Goal: Task Accomplishment & Management: Use online tool/utility

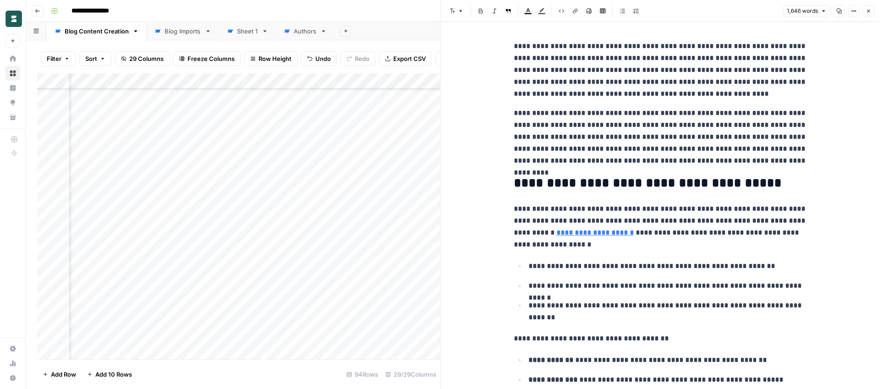
scroll to position [1209, 988]
click at [870, 11] on icon "button" at bounding box center [869, 11] width 6 height 6
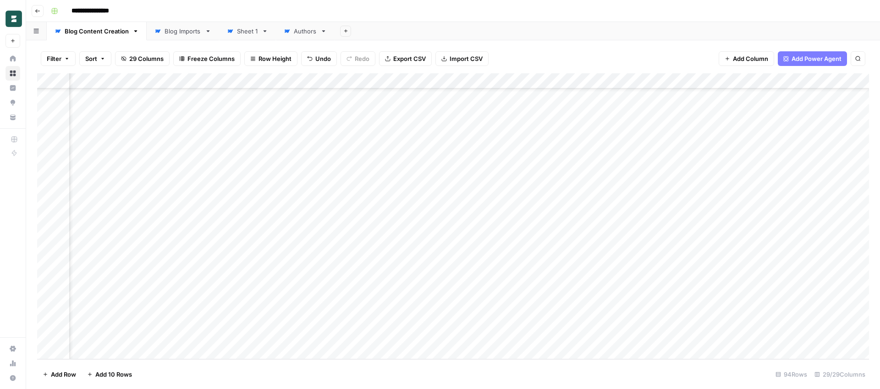
scroll to position [1210, 1678]
click at [334, 182] on div "Add Column" at bounding box center [453, 216] width 832 height 286
click at [419, 180] on div "Add Column" at bounding box center [453, 216] width 832 height 286
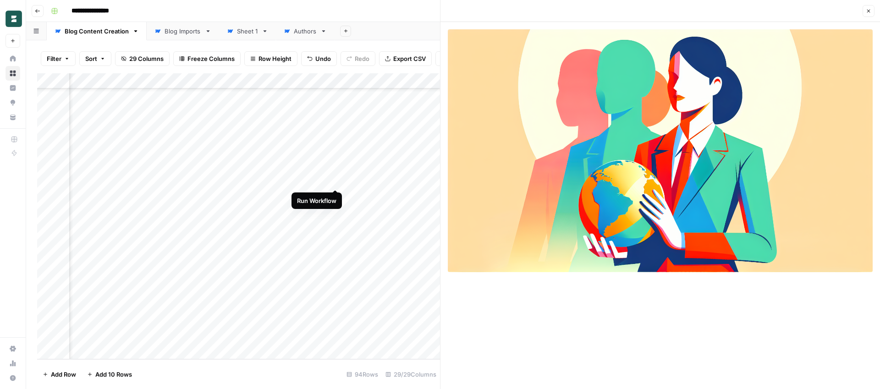
click at [338, 181] on div "Add Column" at bounding box center [238, 216] width 403 height 286
click at [868, 10] on icon "button" at bounding box center [869, 11] width 6 height 6
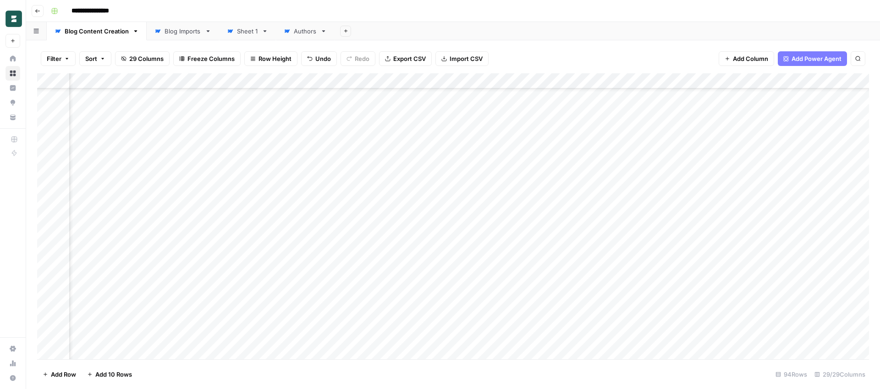
scroll to position [1210, 1678]
click at [419, 177] on div "Add Column" at bounding box center [453, 216] width 832 height 286
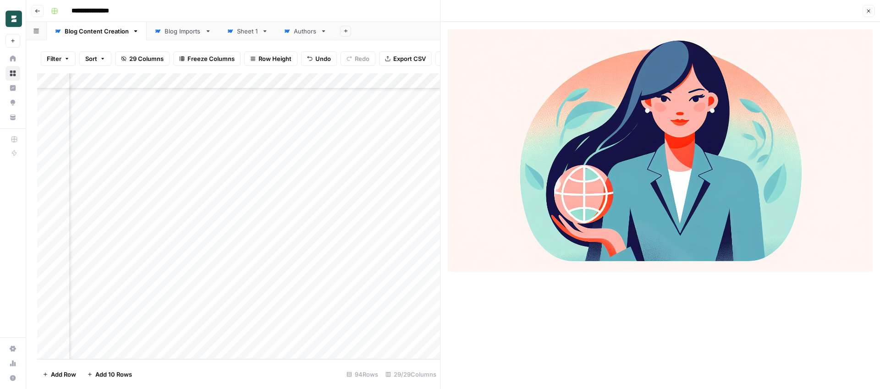
click at [865, 11] on button "Close" at bounding box center [869, 11] width 12 height 12
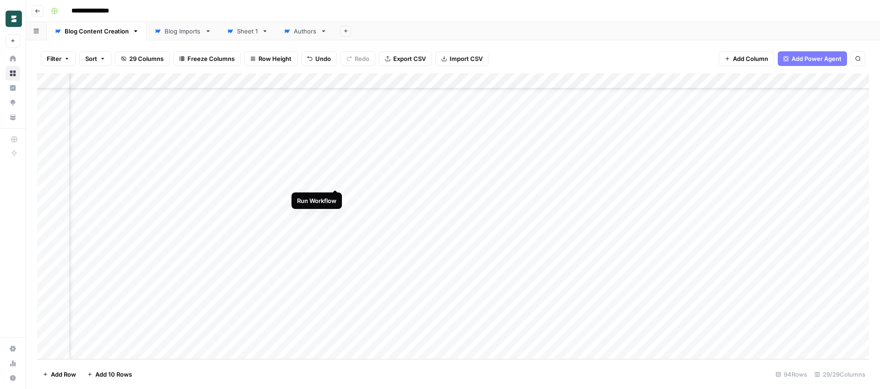
click at [337, 182] on div "Add Column" at bounding box center [453, 216] width 832 height 286
click at [419, 181] on div "Add Column" at bounding box center [453, 216] width 832 height 286
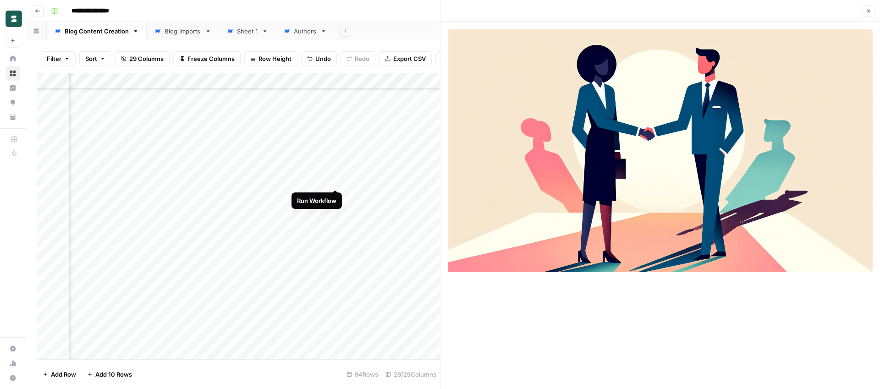
click at [334, 181] on div "Add Column" at bounding box center [238, 216] width 403 height 286
click at [871, 10] on icon "button" at bounding box center [869, 11] width 6 height 6
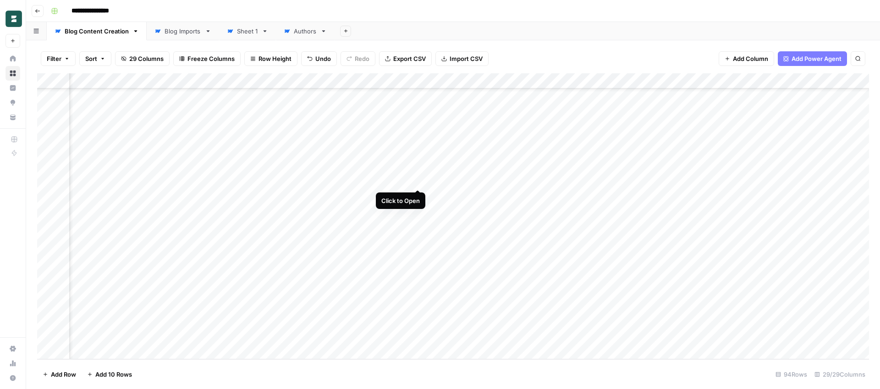
click at [418, 182] on div "Add Column" at bounding box center [453, 216] width 832 height 286
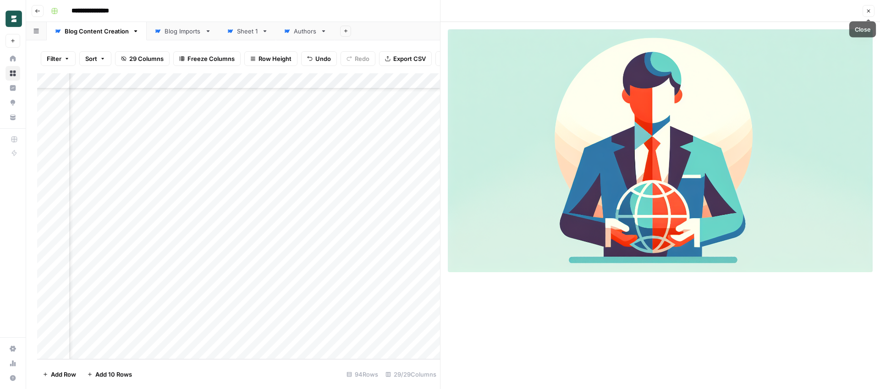
click at [868, 12] on icon "button" at bounding box center [869, 11] width 3 height 3
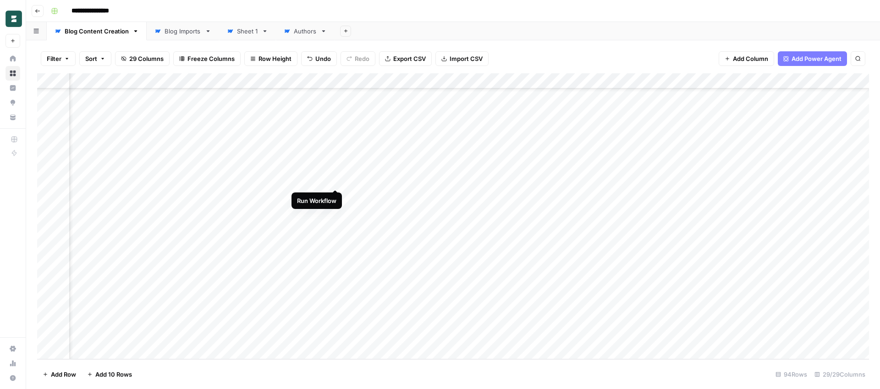
click at [334, 181] on div "Add Column" at bounding box center [453, 216] width 832 height 286
click at [418, 181] on div "Add Column" at bounding box center [453, 216] width 832 height 286
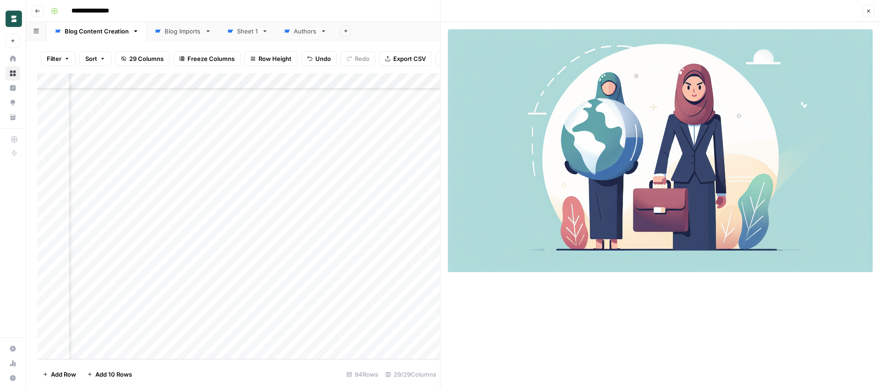
click at [869, 11] on icon "button" at bounding box center [869, 11] width 3 height 3
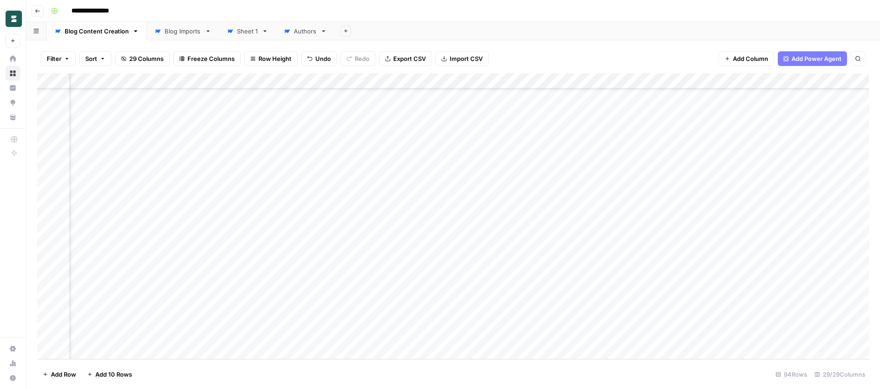
click at [338, 180] on div "Add Column" at bounding box center [453, 216] width 832 height 286
click at [421, 180] on div "Add Column" at bounding box center [453, 216] width 832 height 286
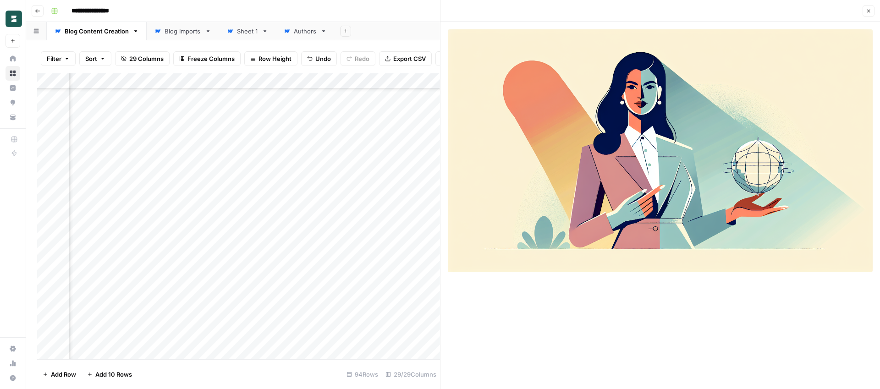
click at [868, 11] on icon "button" at bounding box center [869, 11] width 3 height 3
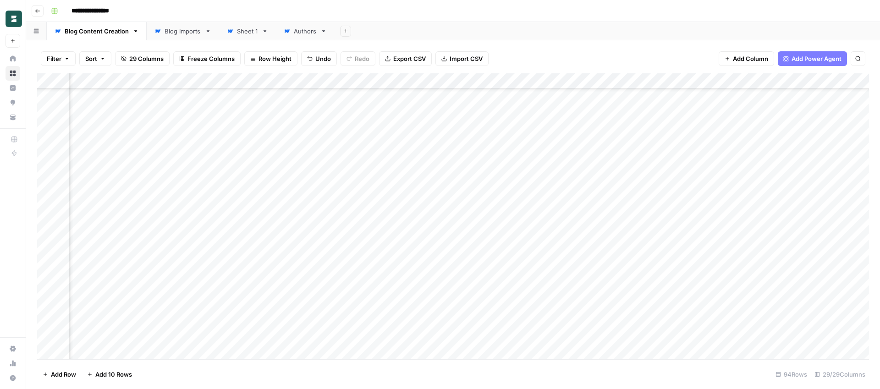
click at [338, 182] on div "Add Column" at bounding box center [453, 216] width 832 height 286
click at [418, 179] on div "Add Column" at bounding box center [453, 216] width 832 height 286
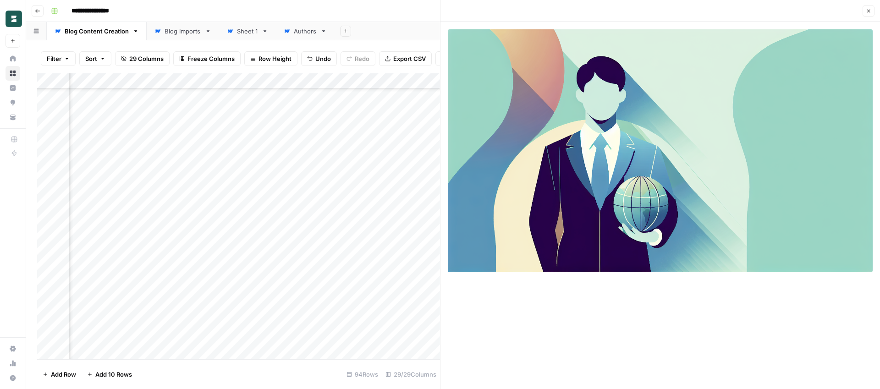
click at [869, 11] on icon "button" at bounding box center [869, 11] width 3 height 3
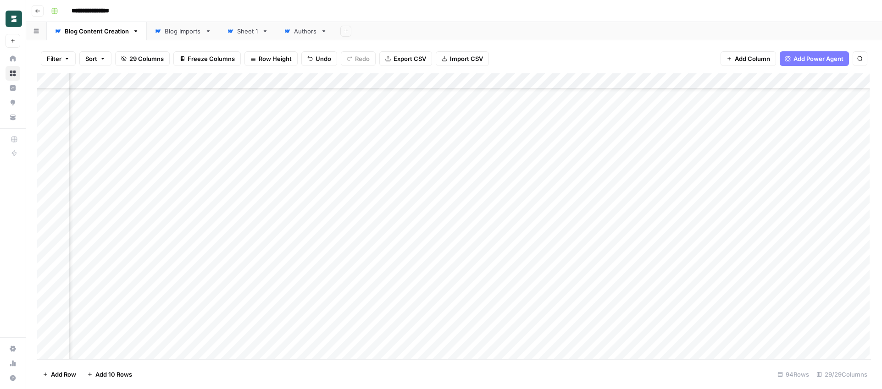
scroll to position [1093, 1678]
click at [418, 297] on div "Add Column" at bounding box center [454, 216] width 834 height 286
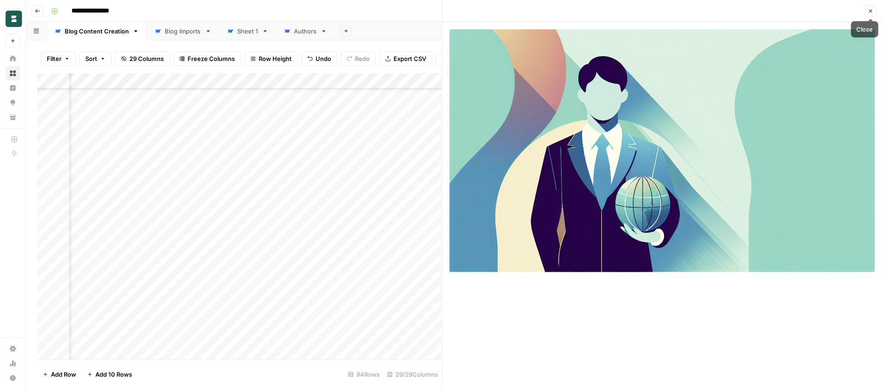
click at [869, 14] on button "Close" at bounding box center [870, 11] width 12 height 12
